Goal: Navigation & Orientation: Find specific page/section

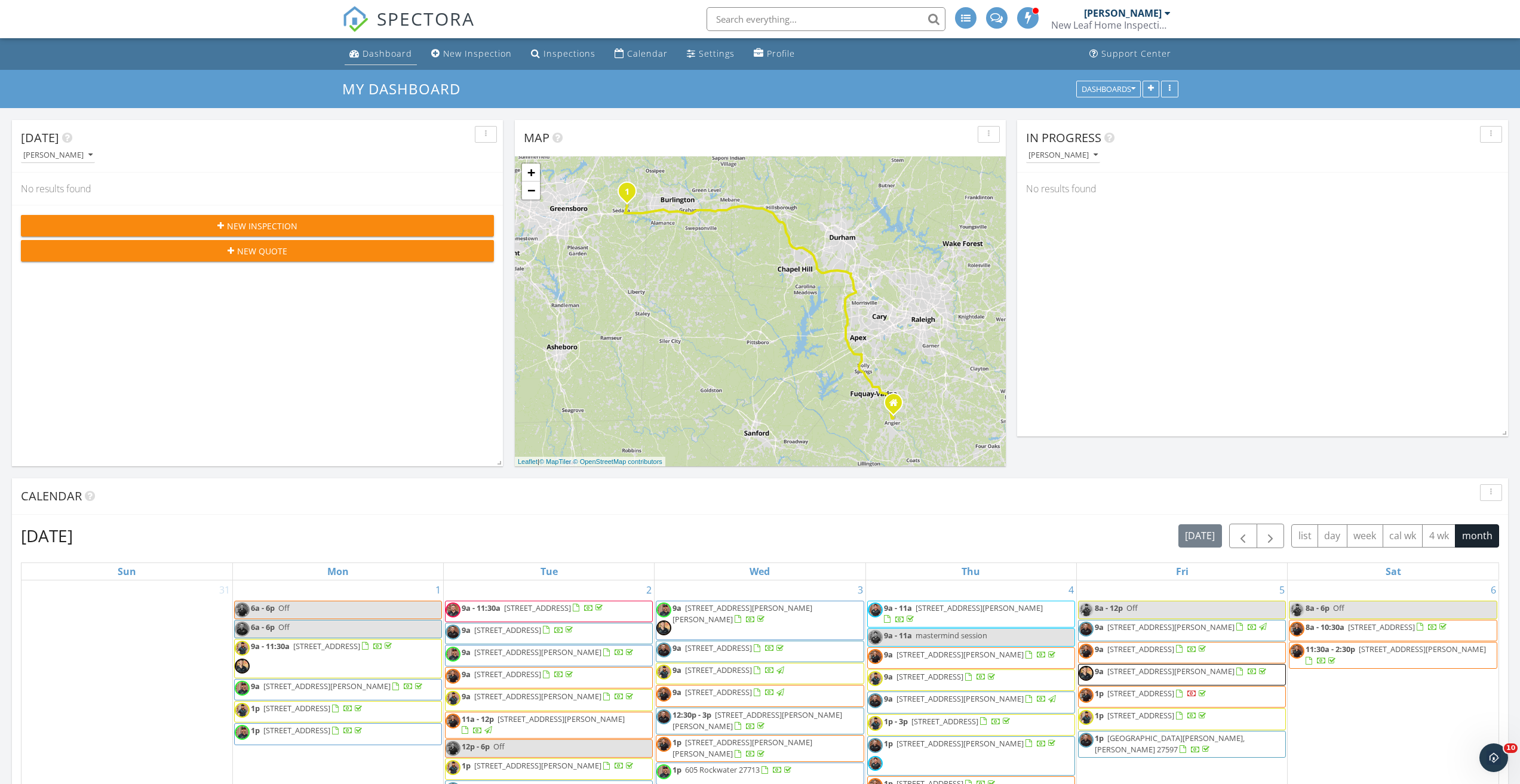
scroll to position [985, 1538]
click at [364, 50] on div "Dashboard" at bounding box center [387, 53] width 50 height 11
click at [445, 25] on span "SPECTORA" at bounding box center [426, 18] width 98 height 25
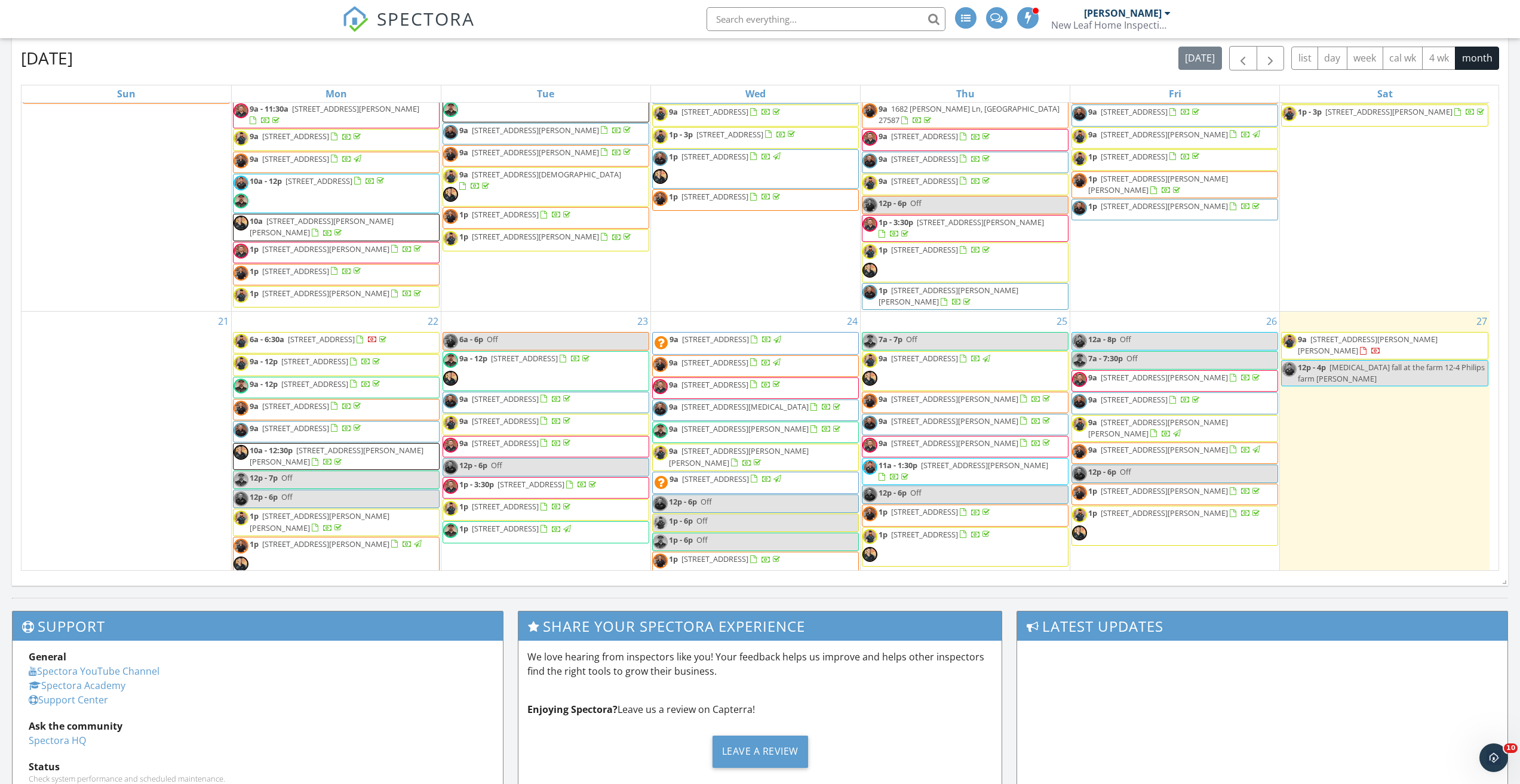
scroll to position [491, 0]
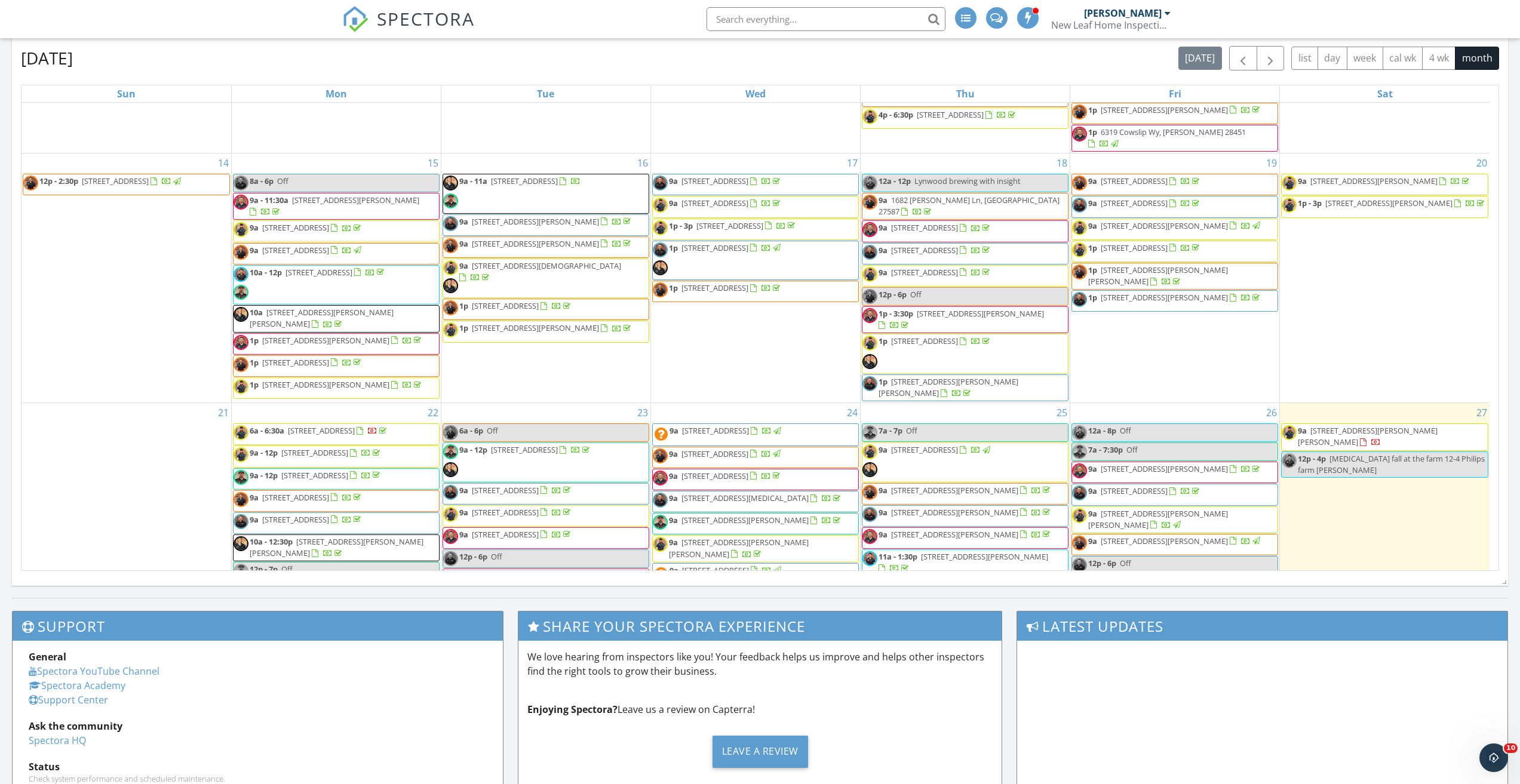
click at [405, 30] on span "SPECTORA" at bounding box center [426, 18] width 98 height 25
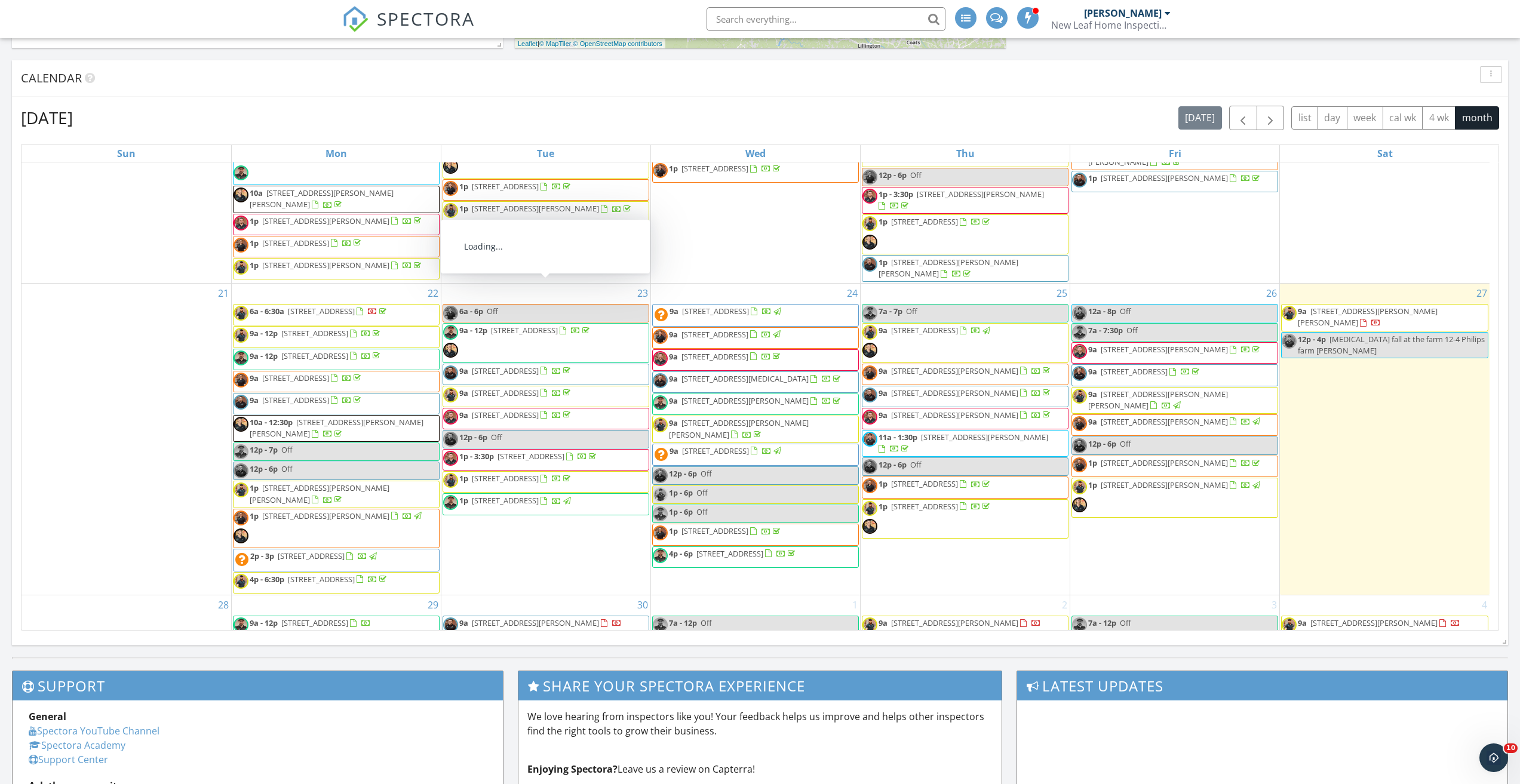
scroll to position [909, 0]
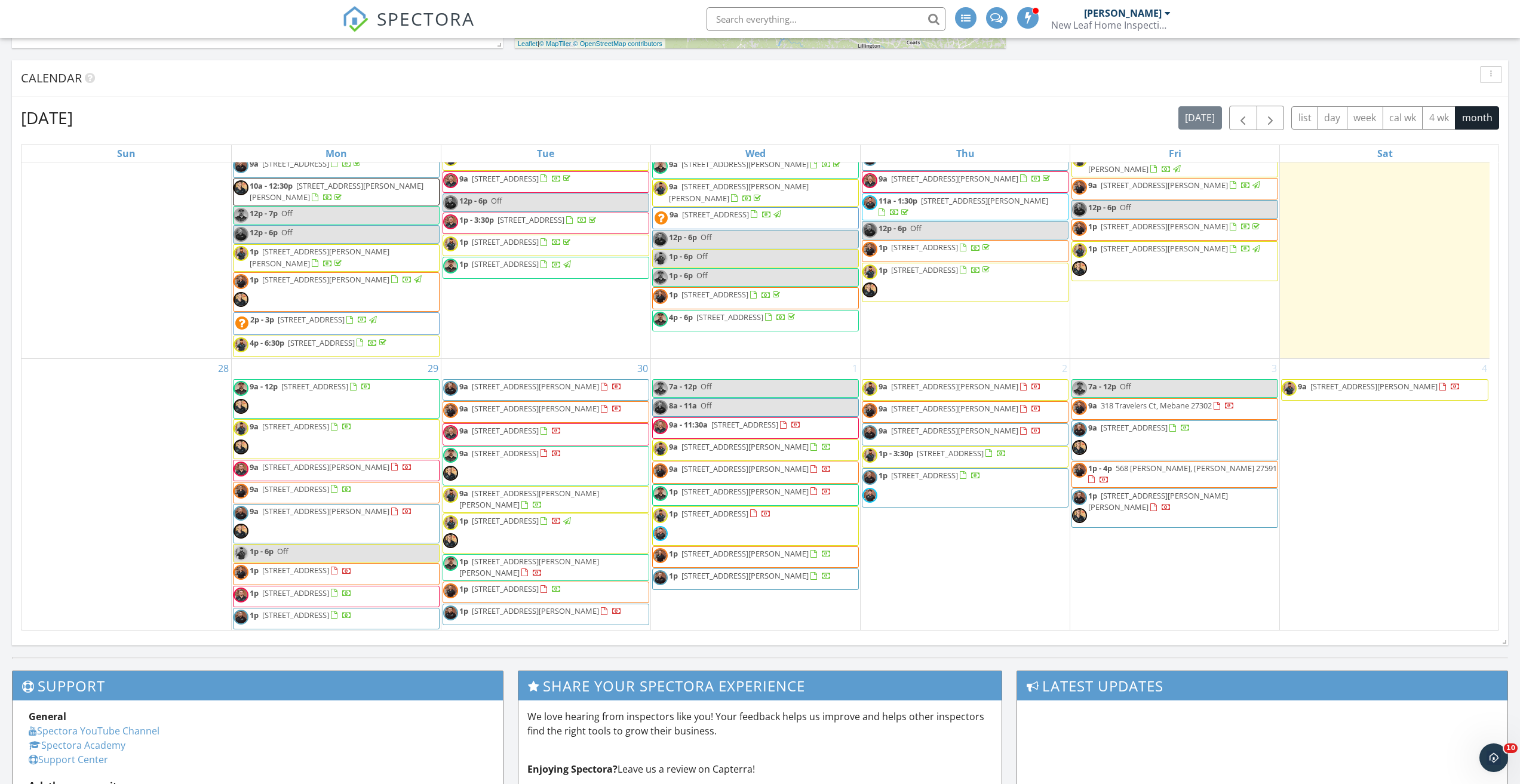
click at [405, 23] on span "SPECTORA" at bounding box center [426, 18] width 98 height 25
